Goal: Information Seeking & Learning: Learn about a topic

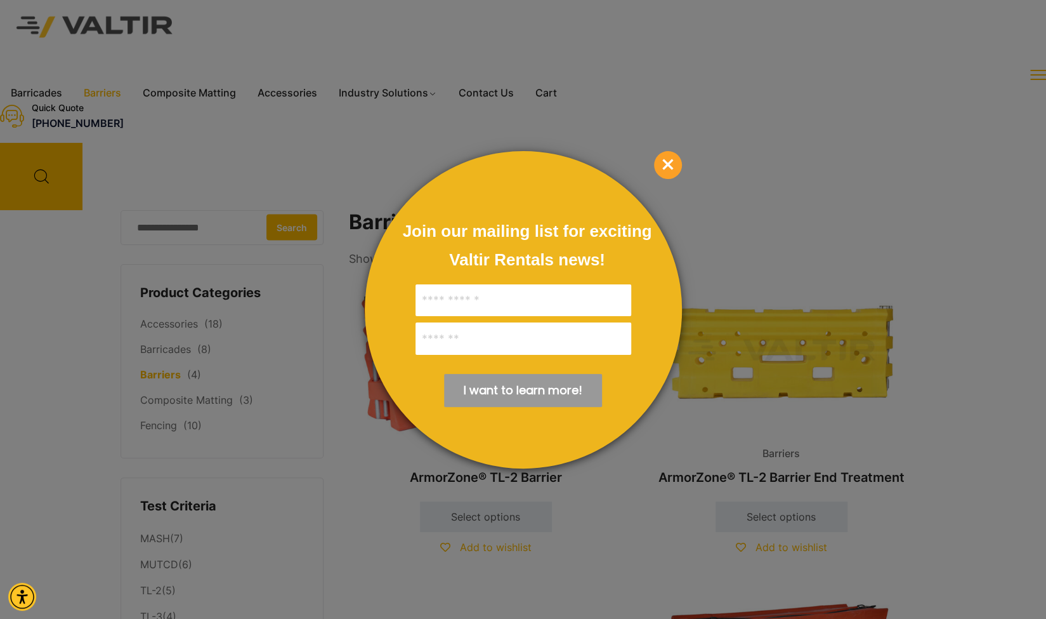
click at [674, 164] on span "×" at bounding box center [668, 165] width 28 height 28
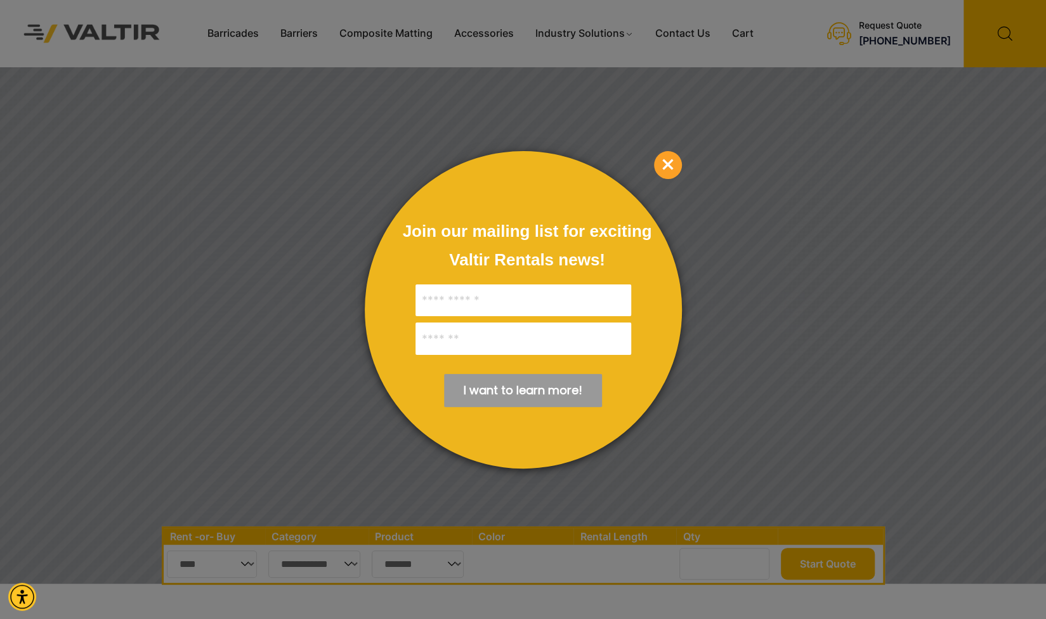
click at [664, 164] on span "×" at bounding box center [668, 165] width 28 height 28
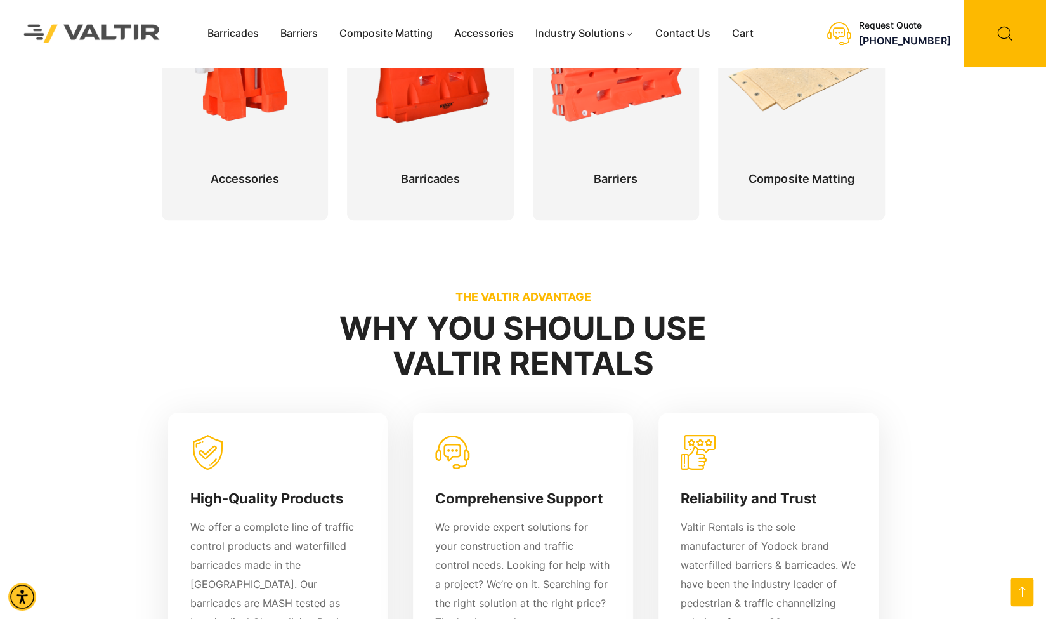
scroll to position [571, 0]
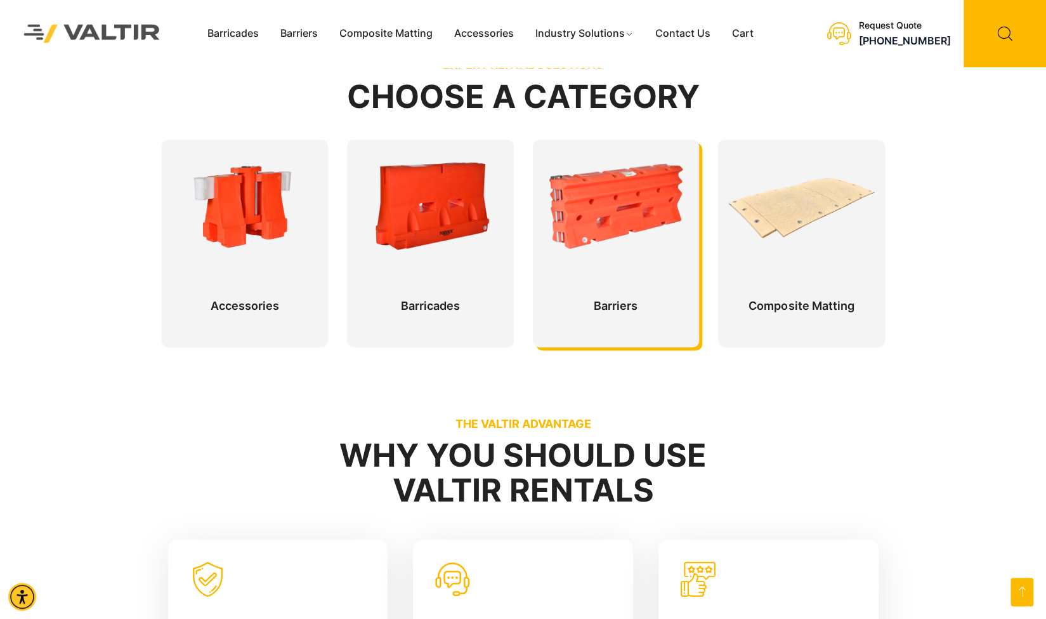
click at [636, 216] on div at bounding box center [616, 243] width 167 height 207
